Goal: Navigation & Orientation: Go to known website

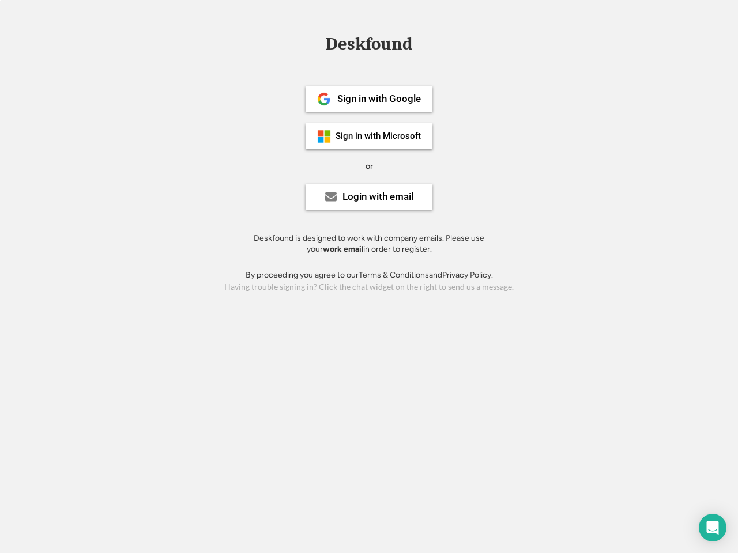
click at [369, 165] on div "or" at bounding box center [369, 167] width 7 height 12
click at [369, 46] on div "Deskfound" at bounding box center [369, 44] width 98 height 18
click at [316, 43] on div "Deskfound" at bounding box center [369, 46] width 738 height 22
click at [369, 46] on div "Deskfound" at bounding box center [369, 44] width 98 height 18
click at [369, 166] on div "or" at bounding box center [369, 167] width 7 height 12
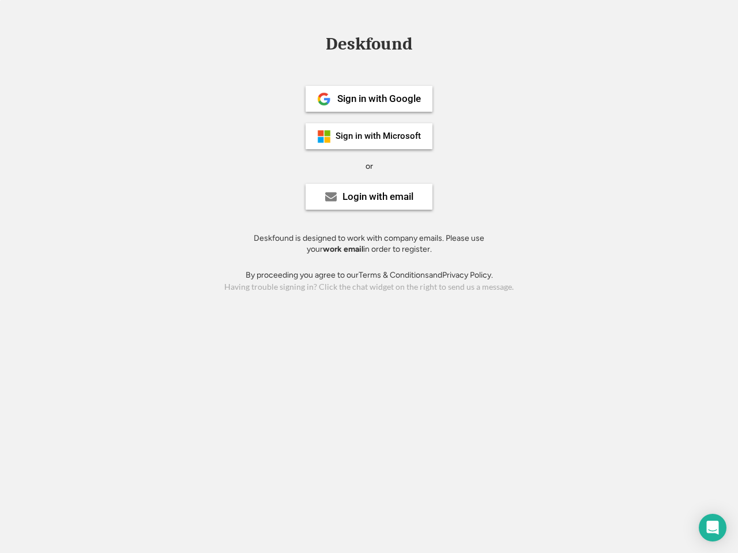
click at [369, 99] on div "Sign in with Google" at bounding box center [379, 99] width 84 height 10
click at [379, 99] on div "Sign in with Google" at bounding box center [379, 99] width 84 height 10
click at [324, 99] on img at bounding box center [324, 99] width 14 height 14
click at [369, 136] on div "Sign in with Microsoft" at bounding box center [378, 136] width 85 height 9
click at [379, 136] on div "Sign in with Microsoft" at bounding box center [378, 136] width 85 height 9
